Goal: Transaction & Acquisition: Purchase product/service

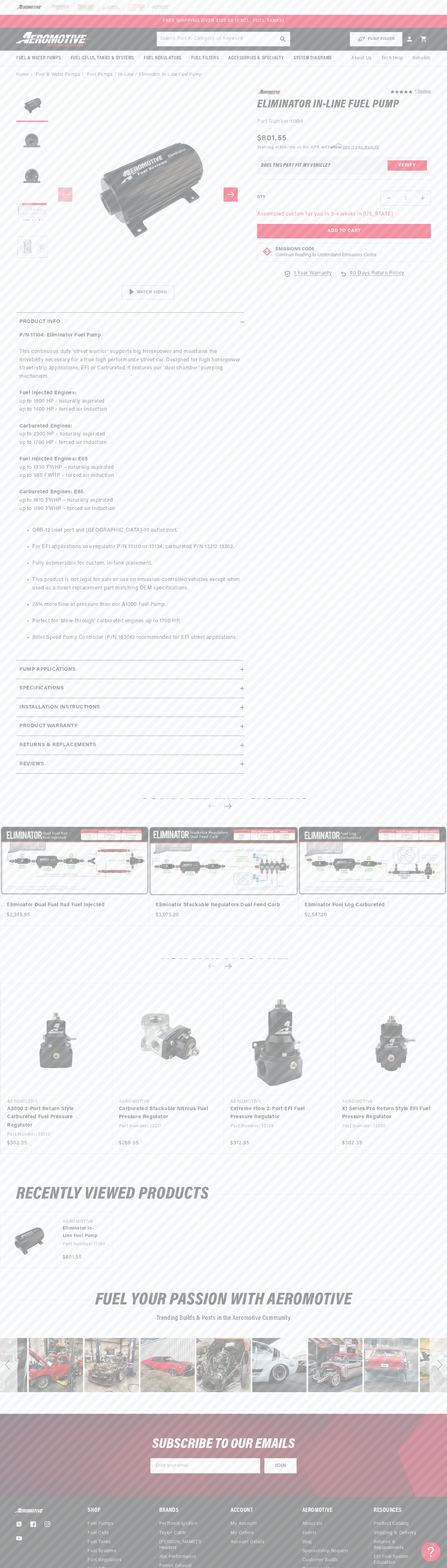
click at [99, 19] on div "FREE SHIPPING OVER $109.00 (EXCL. FUEL TANKS)" at bounding box center [224, 21] width 447 height 13
click at [200, 1563] on html "Skip to content Your cart Your cart is empty Loading... You may also like Subto…" at bounding box center [224, 784] width 447 height 1568
click at [10, 780] on div "Close dialog NOT SO FAST! No time to browse? No problem. Sign up and we'll keep…" at bounding box center [224, 784] width 447 height 1568
